Goal: Information Seeking & Learning: Understand process/instructions

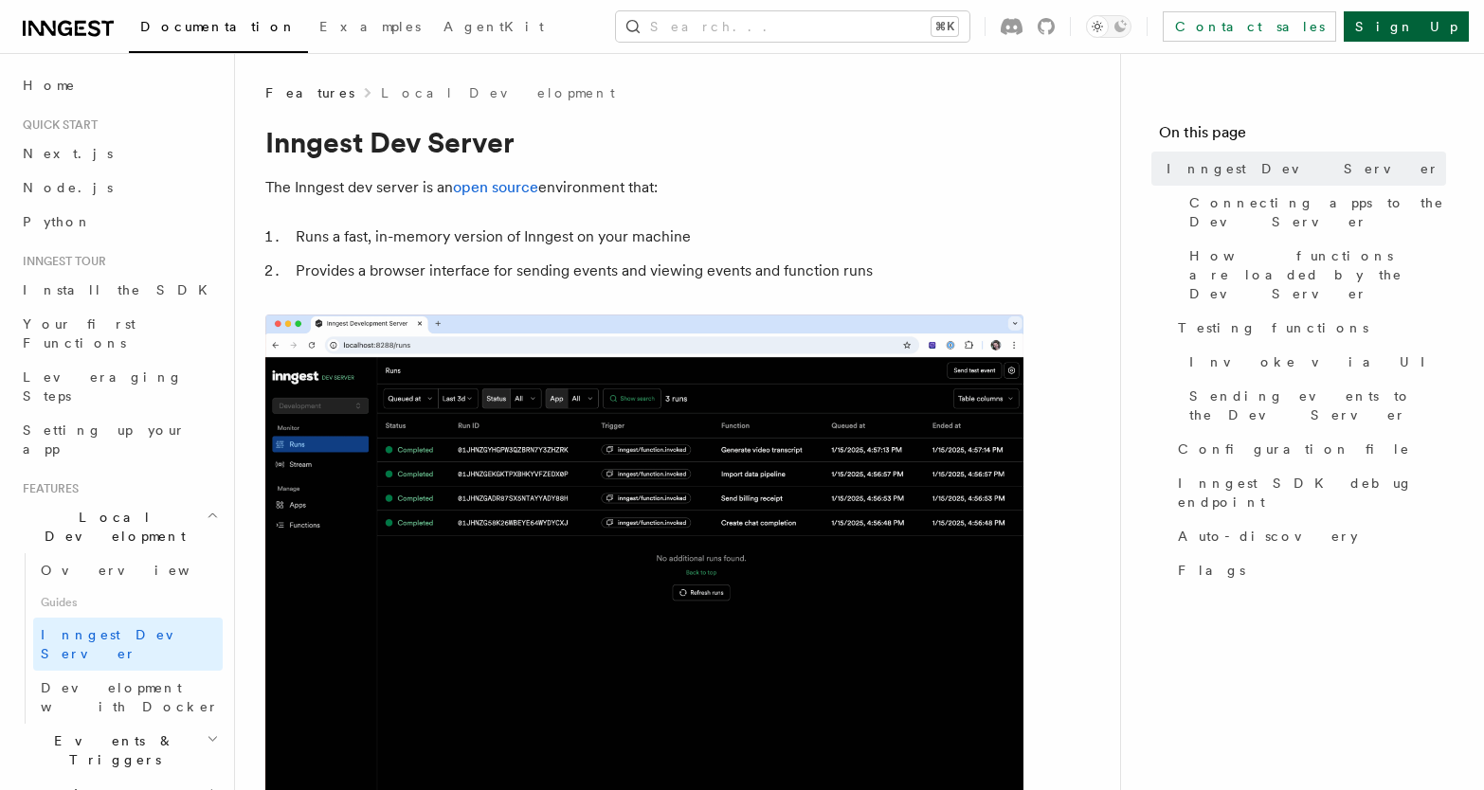
click at [1433, 29] on link "Sign Up" at bounding box center [1406, 26] width 125 height 30
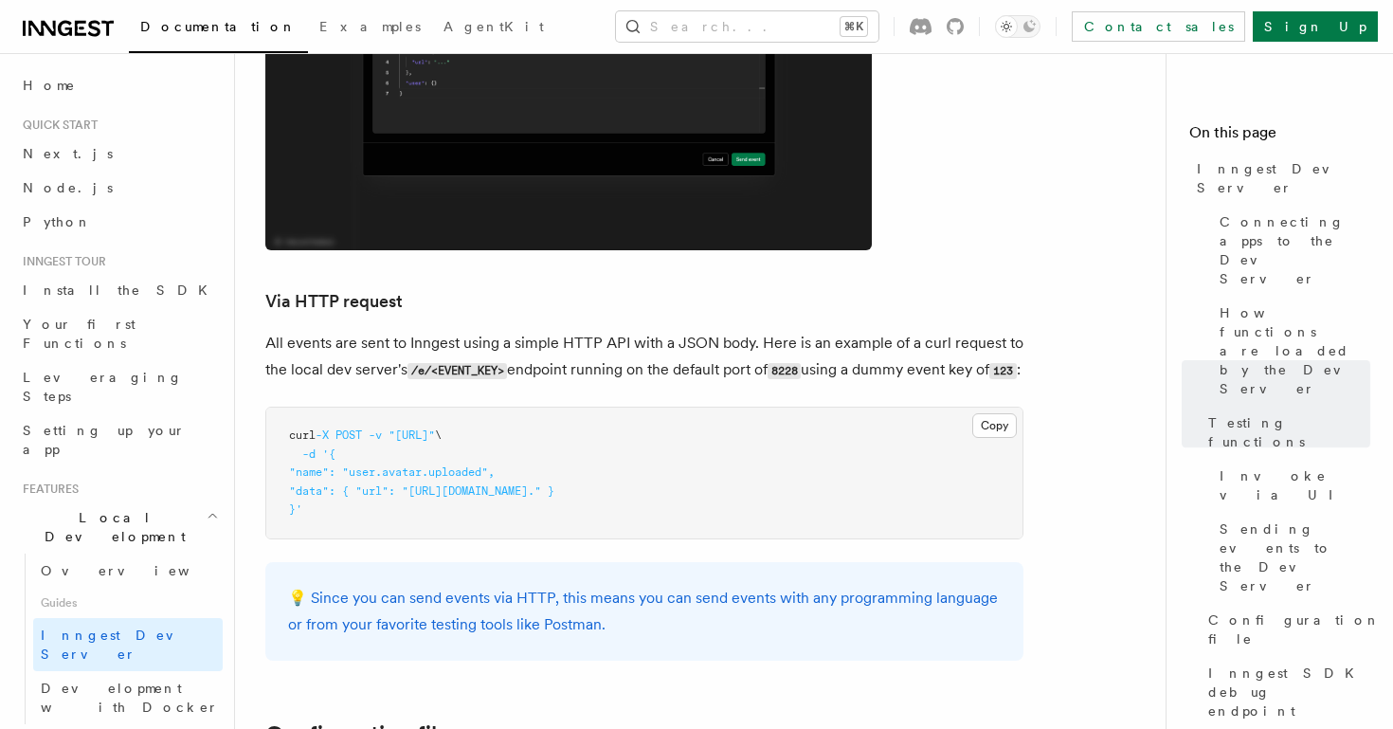
scroll to position [4393, 0]
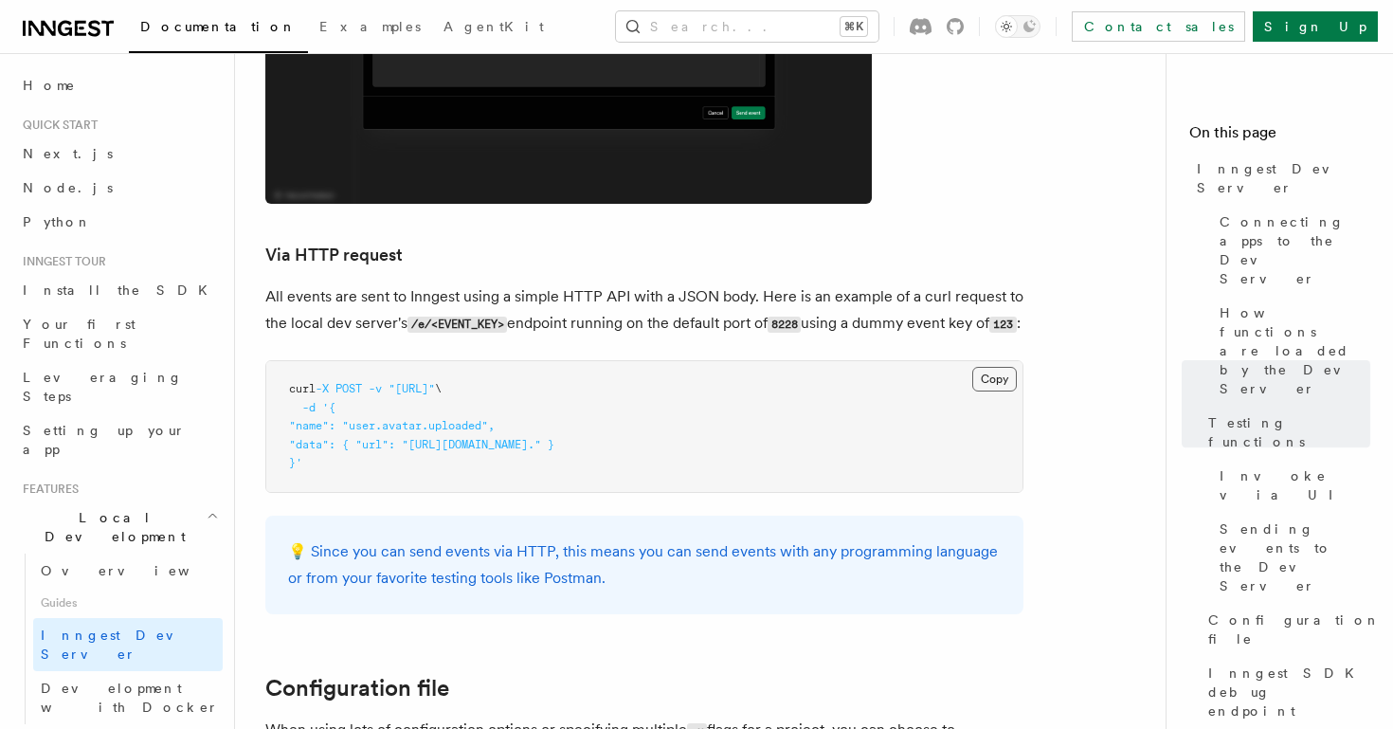
click at [1001, 367] on button "Copy Copied" at bounding box center [994, 379] width 45 height 25
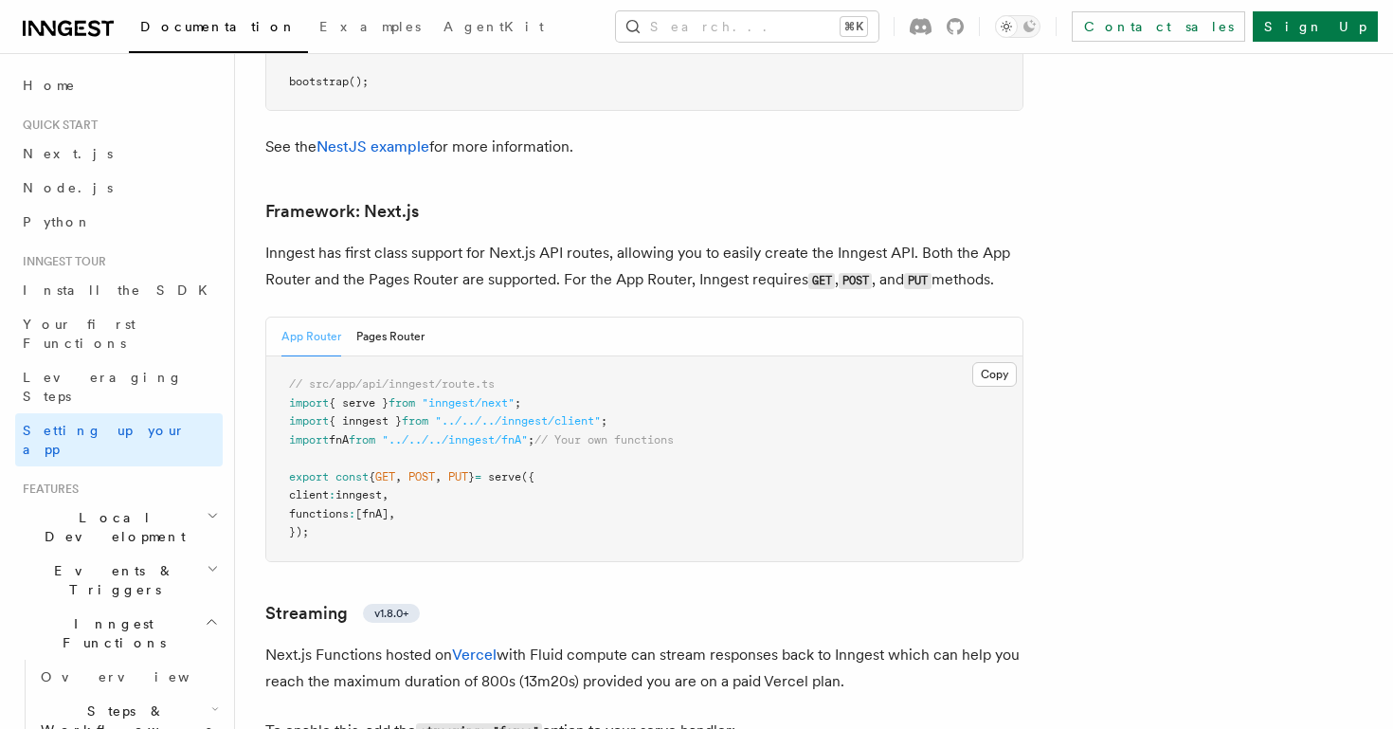
scroll to position [11563, 0]
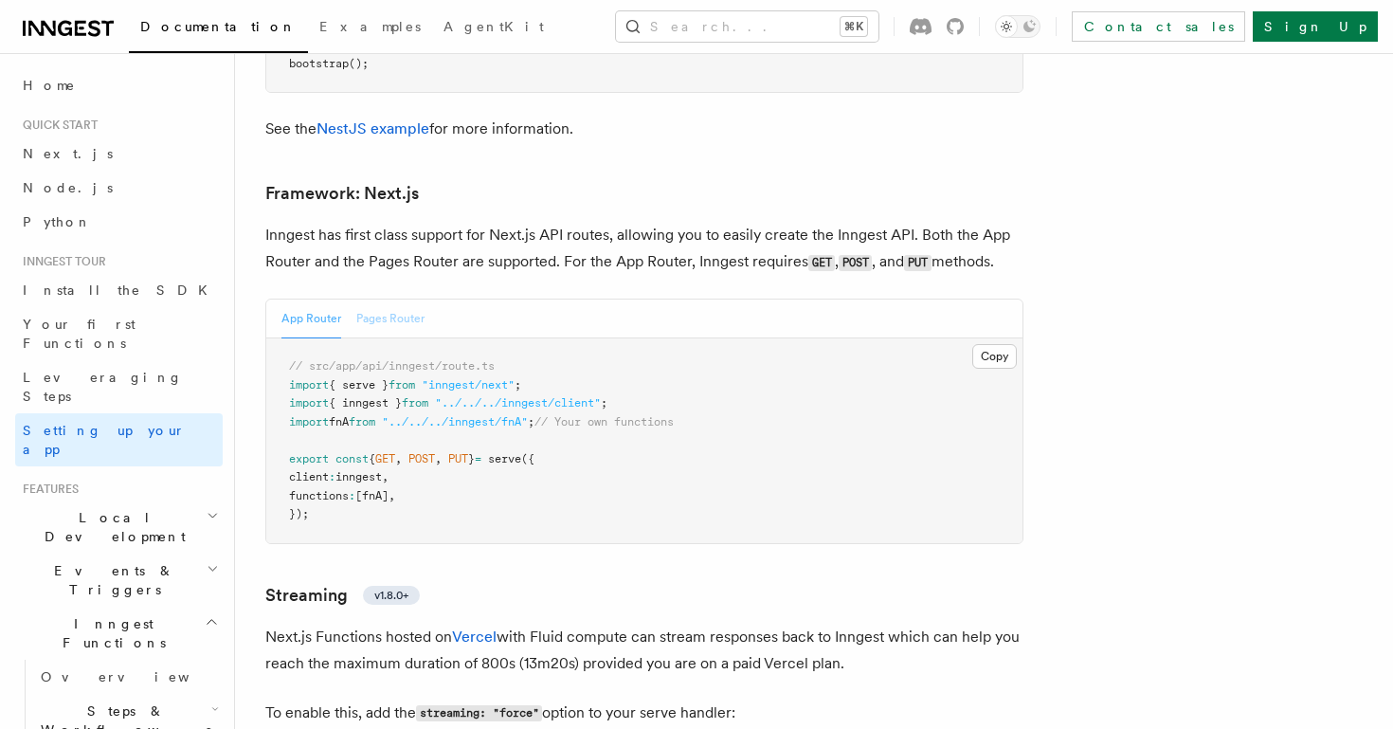
click at [399, 299] on button "Pages Router" at bounding box center [390, 318] width 68 height 39
click at [310, 299] on button "App Router" at bounding box center [311, 318] width 60 height 39
drag, startPoint x: 511, startPoint y: 299, endPoint x: 311, endPoint y: 305, distance: 200.0
click at [311, 338] on pre "// src/app/api/inngest/route.ts import { serve } from "inngest/next" ; import {…" at bounding box center [644, 440] width 756 height 205
copy span "src/app/api/inngest/route.ts"
